Goal: Check status: Check status

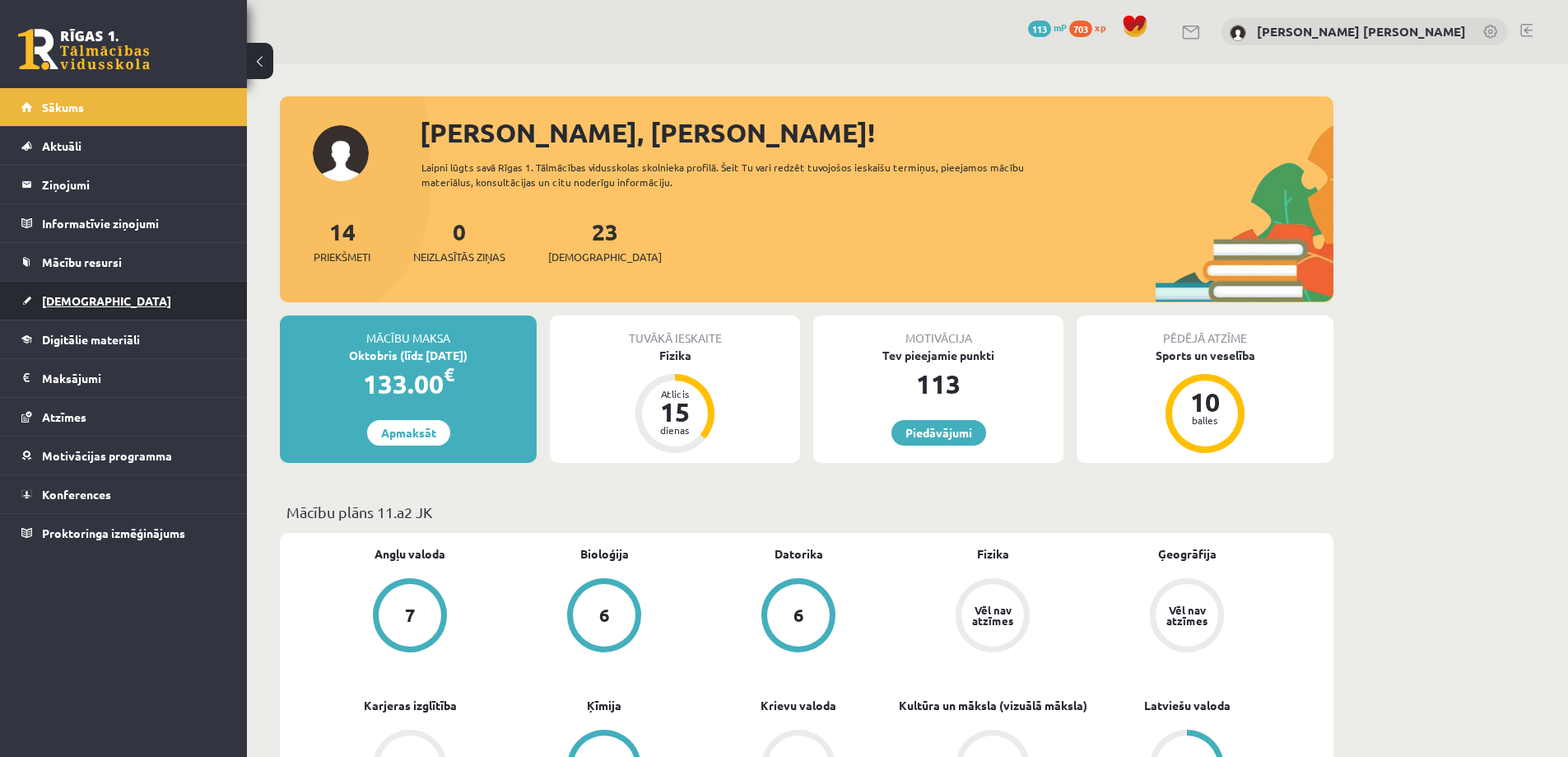
click at [130, 304] on link "[DEMOGRAPHIC_DATA]" at bounding box center [124, 300] width 205 height 38
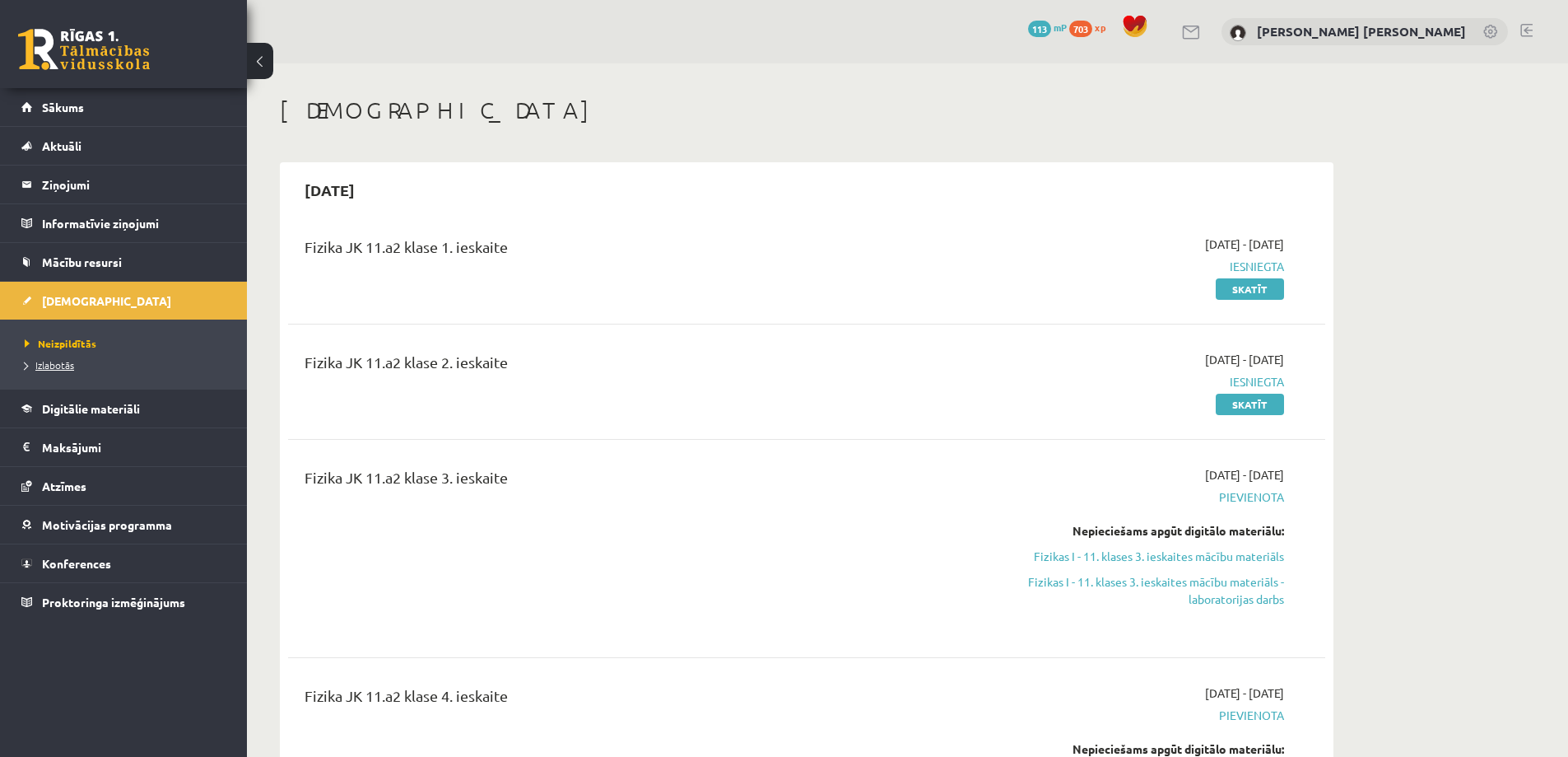
click at [74, 365] on span "Izlabotās" at bounding box center [49, 364] width 49 height 13
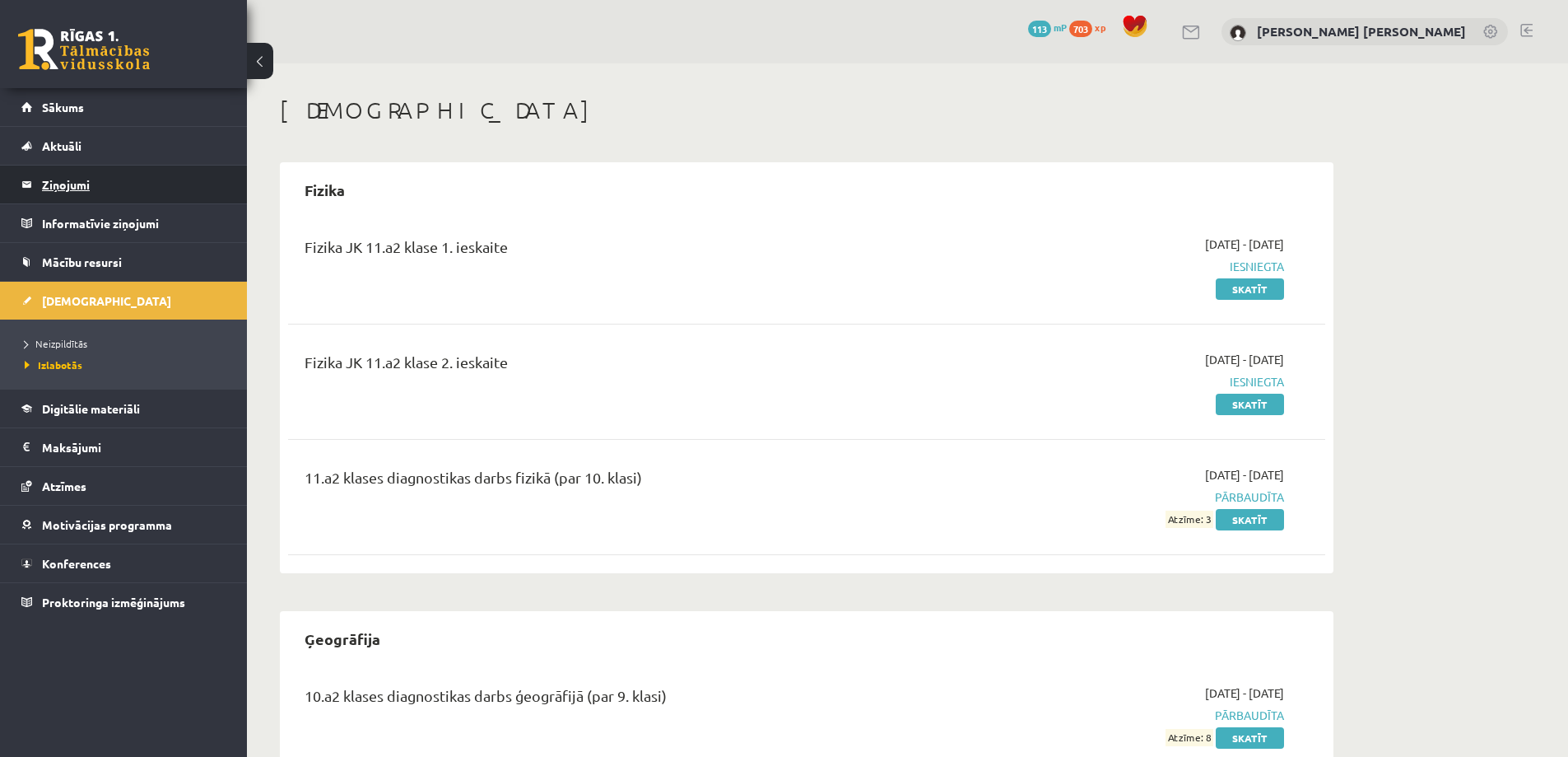
click at [89, 189] on legend "Ziņojumi 0" at bounding box center [134, 184] width 184 height 38
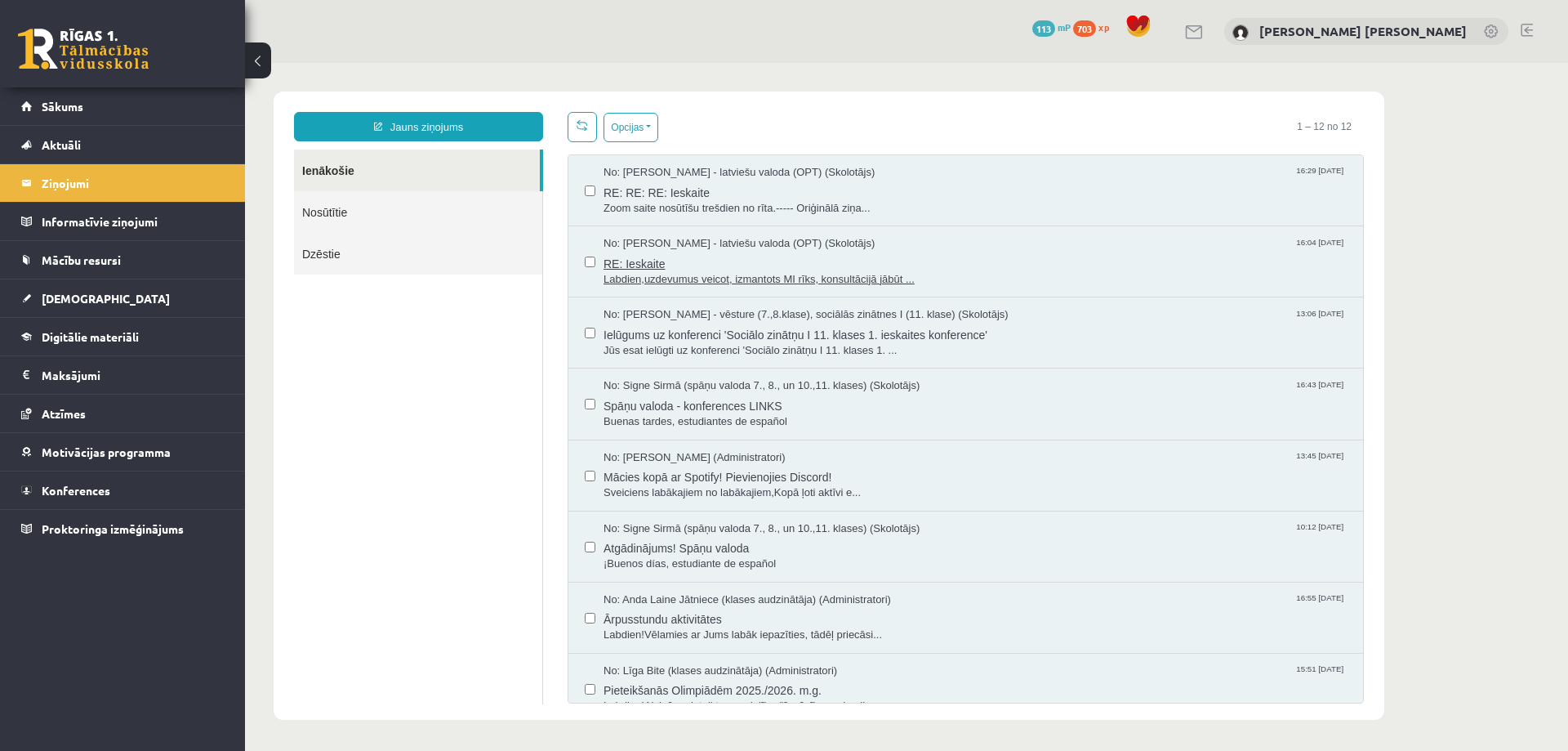
click at [692, 258] on span "RE: Ieskaite" at bounding box center [975, 261] width 743 height 20
